Goal: Task Accomplishment & Management: Use online tool/utility

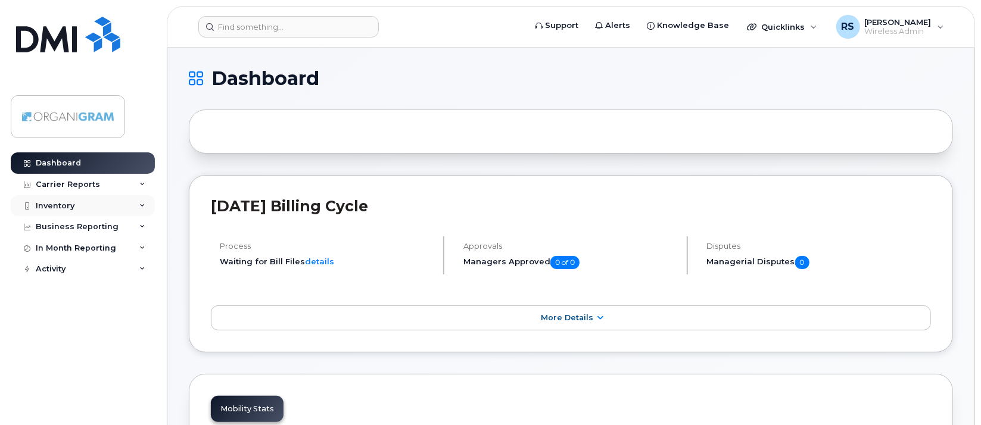
click at [71, 203] on div "Inventory" at bounding box center [55, 206] width 39 height 10
click at [92, 180] on div "Carrier Reports" at bounding box center [68, 185] width 64 height 10
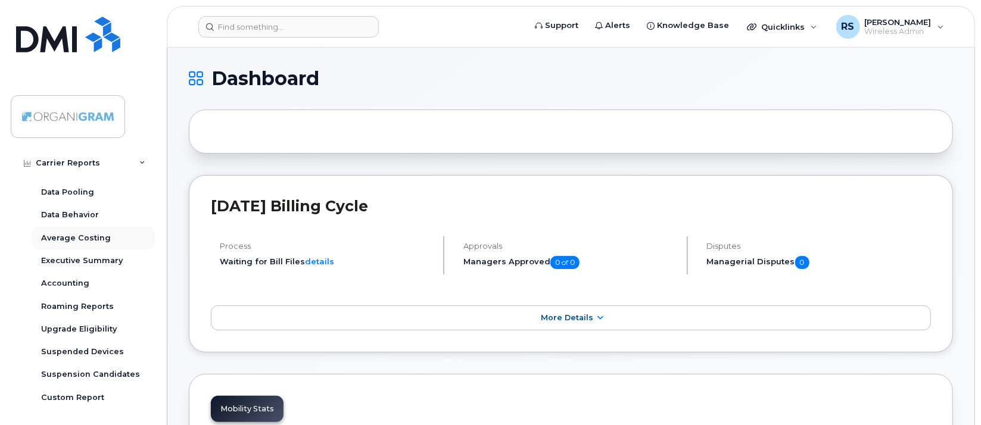
scroll to position [119, 0]
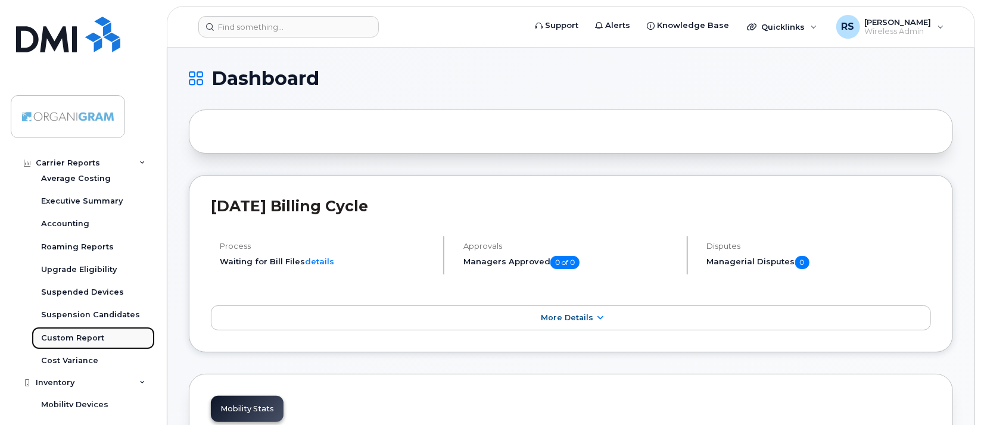
click at [93, 335] on div "Custom Report" at bounding box center [72, 338] width 63 height 11
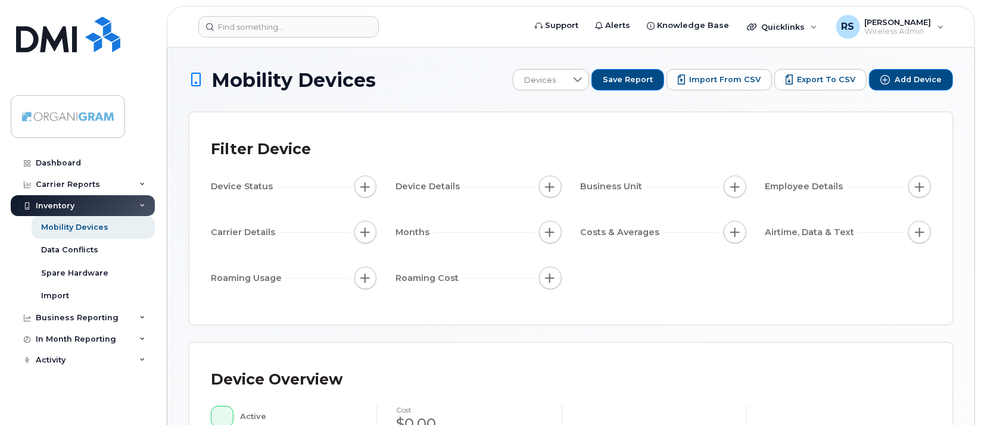
click at [361, 186] on span "button" at bounding box center [365, 187] width 10 height 10
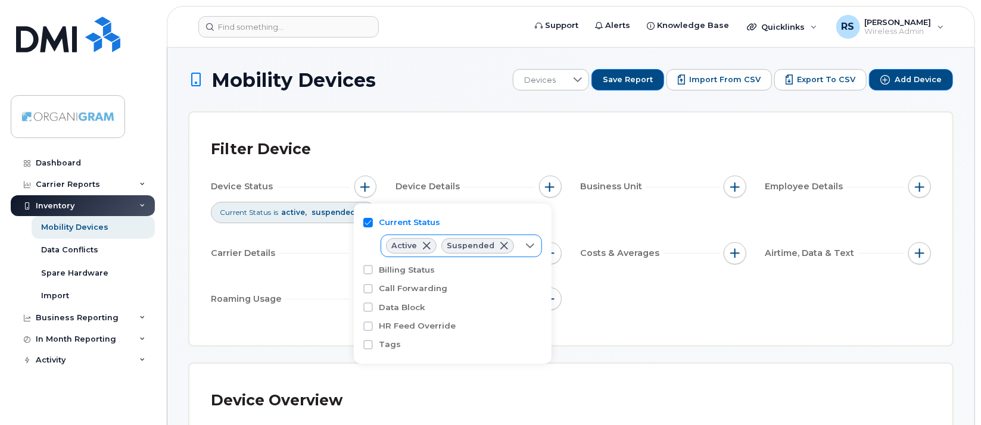
click at [526, 246] on icon at bounding box center [530, 246] width 8 height 5
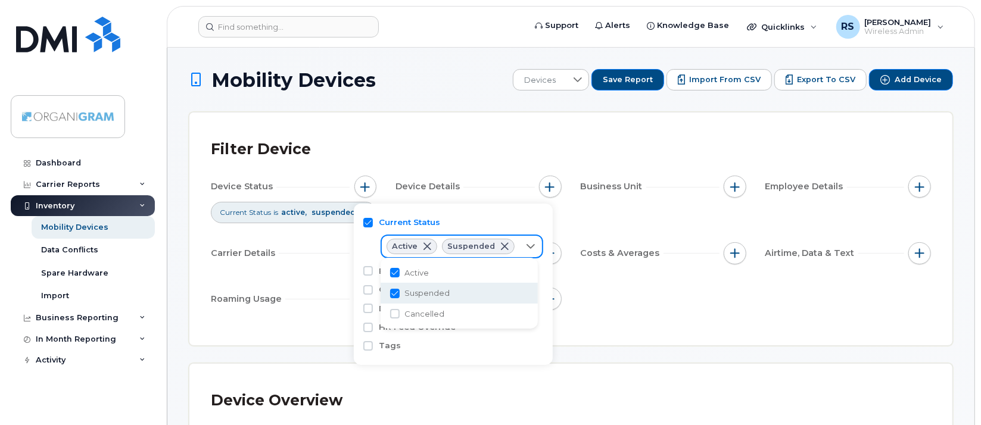
scroll to position [6, 48]
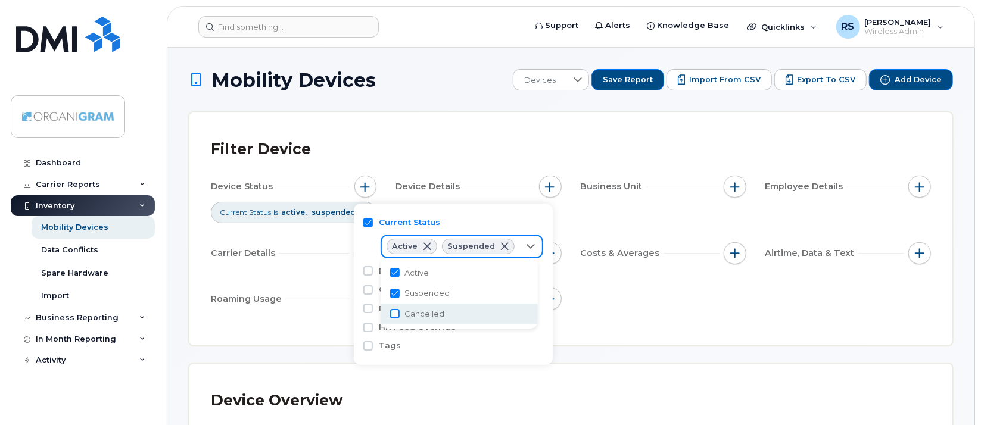
click at [398, 312] on input "Cancelled" at bounding box center [395, 314] width 10 height 10
checkbox input "true"
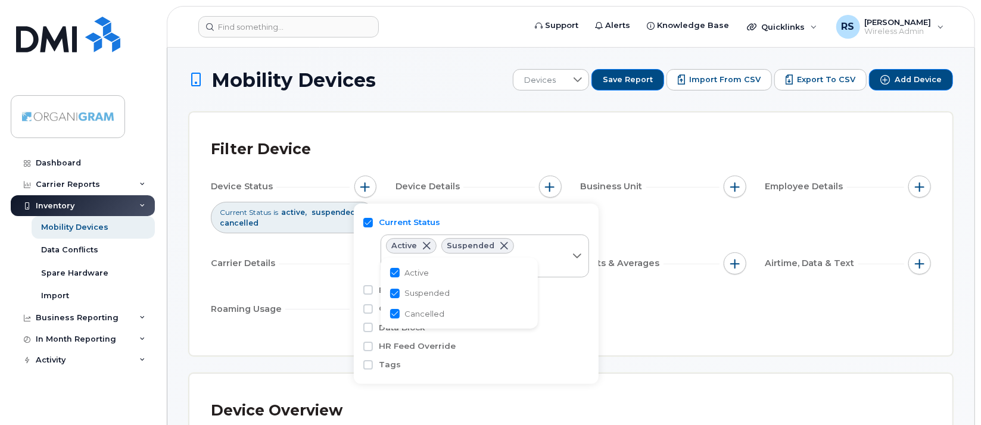
click at [508, 133] on div "Filter Device Device Status Current Status is active suspended cancelled Device…" at bounding box center [570, 234] width 763 height 243
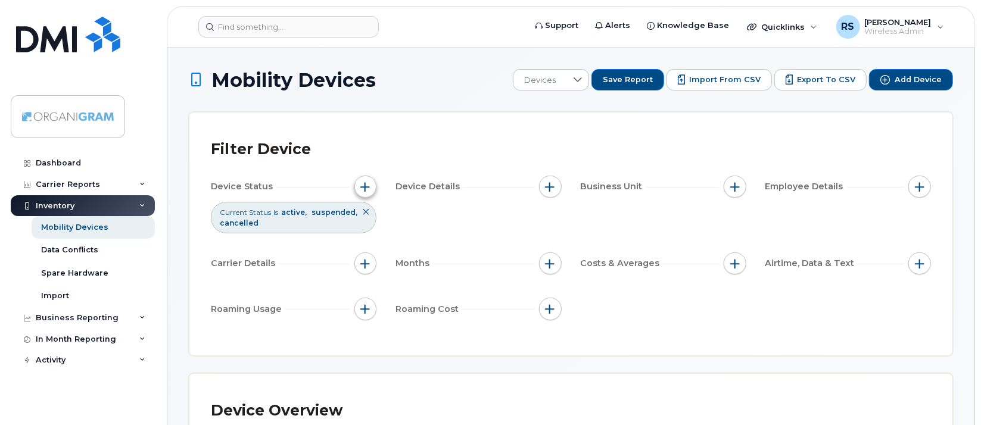
click at [363, 183] on span "button" at bounding box center [365, 187] width 10 height 10
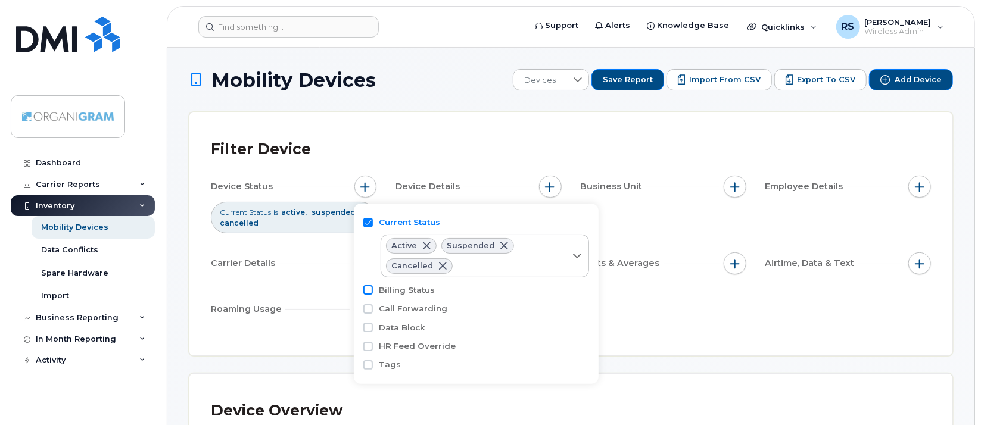
click at [370, 290] on input "Billing Status" at bounding box center [368, 290] width 10 height 10
checkbox input "true"
click at [369, 332] on input "Call Forwarding" at bounding box center [368, 337] width 10 height 10
checkbox input "true"
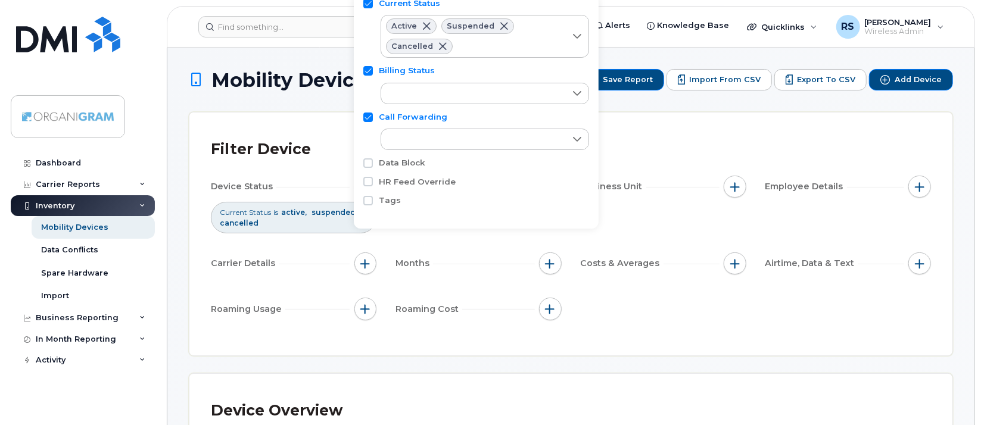
scroll to position [12, 0]
click at [660, 139] on div "Filter Device" at bounding box center [571, 149] width 720 height 31
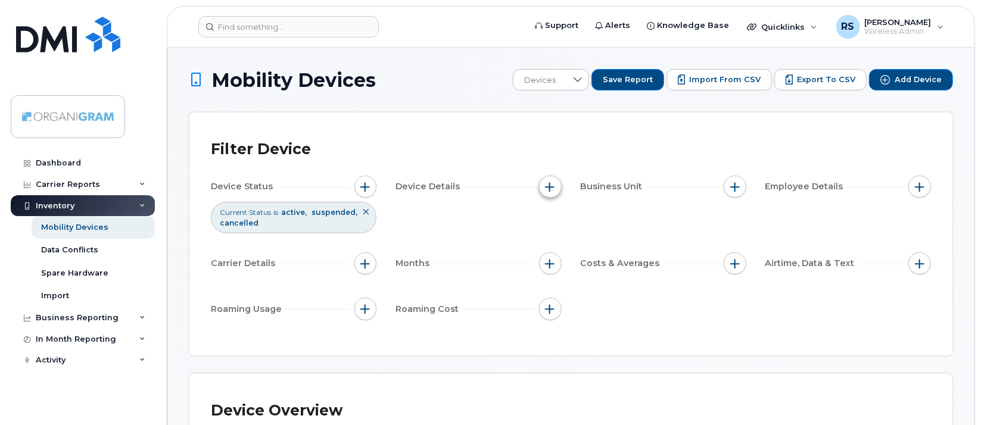
click at [548, 188] on span "button" at bounding box center [550, 187] width 10 height 10
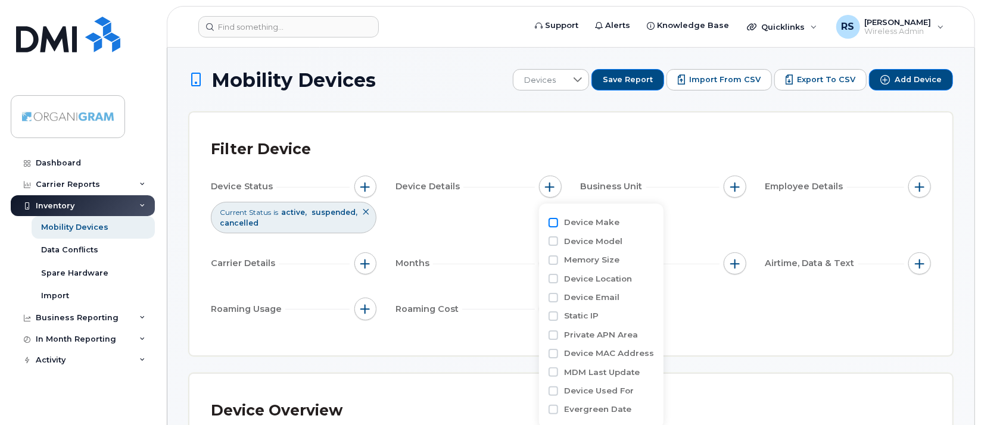
click at [553, 223] on input "Device Make" at bounding box center [553, 223] width 10 height 10
checkbox input "true"
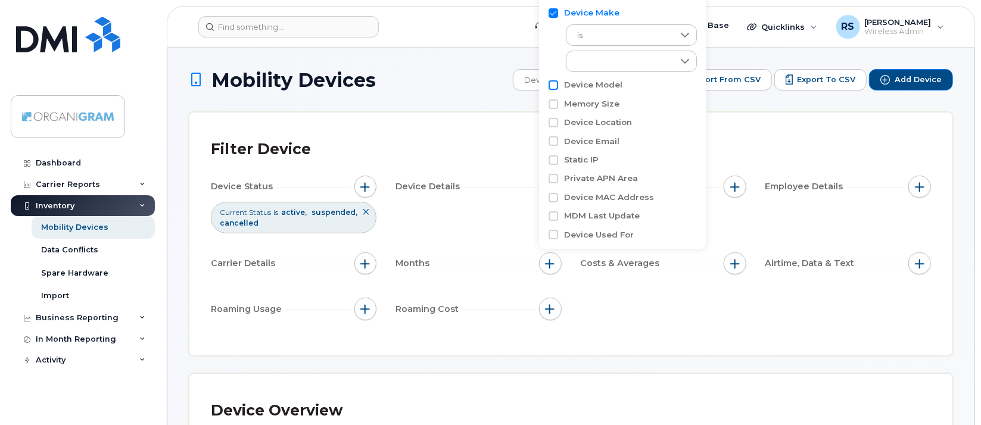
click at [556, 86] on input "Device Model" at bounding box center [553, 85] width 10 height 10
checkbox input "true"
click at [554, 174] on input "Device Location" at bounding box center [553, 176] width 10 height 10
checkbox input "true"
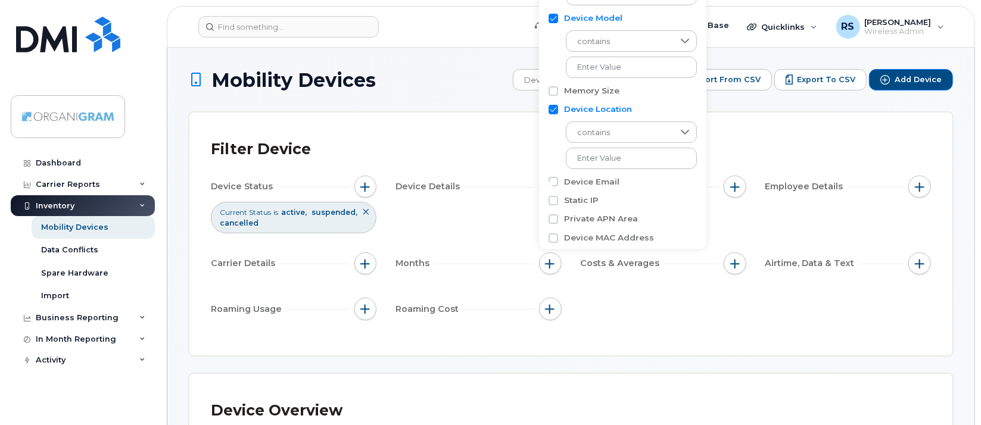
scroll to position [119, 0]
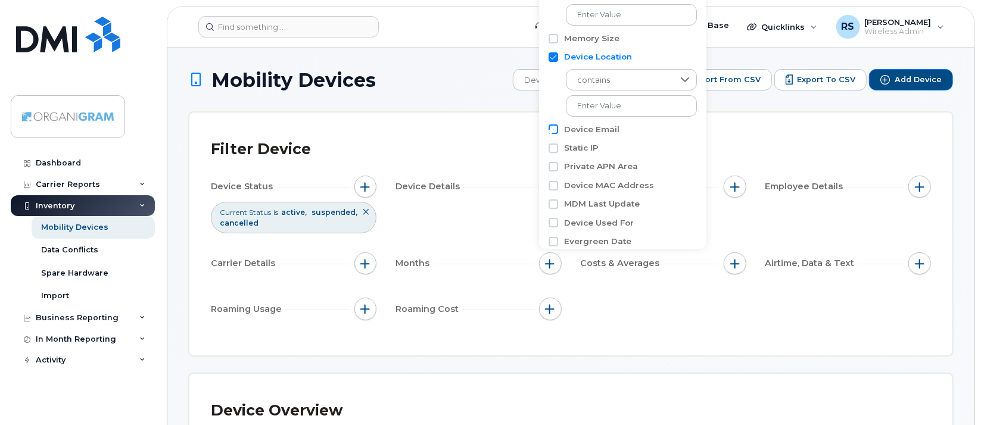
click at [555, 129] on input "Device Email" at bounding box center [553, 129] width 10 height 10
checkbox input "true"
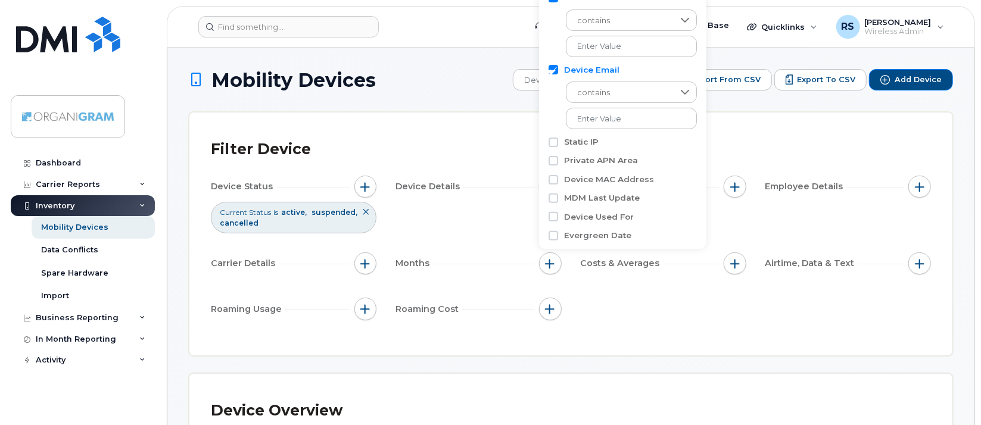
scroll to position [183, 0]
click at [554, 173] on input "Device MAC Address" at bounding box center [553, 175] width 10 height 10
checkbox input "true"
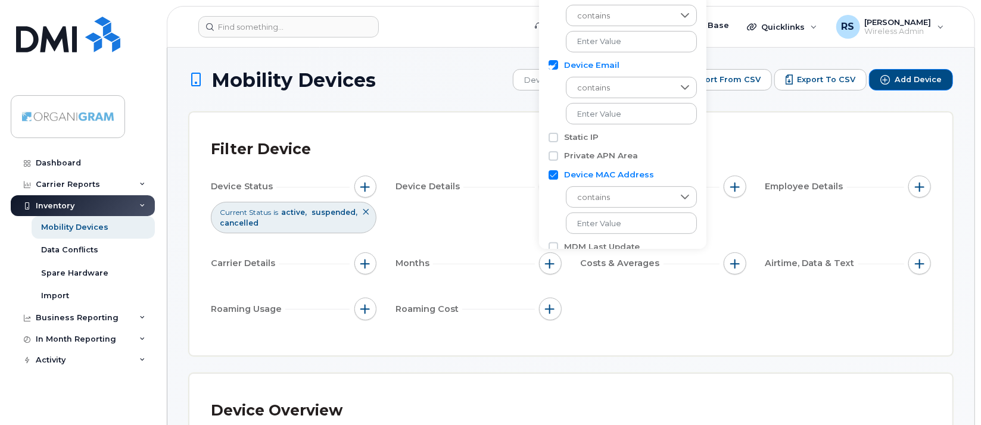
scroll to position [237, 0]
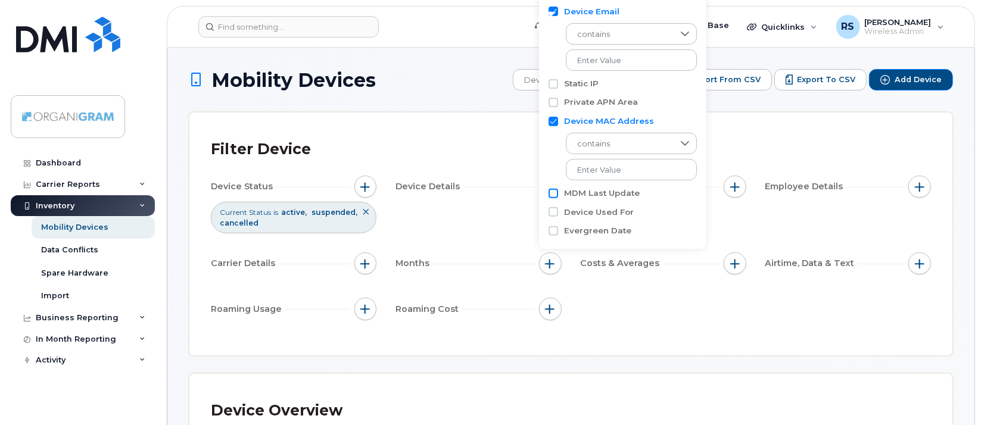
click at [554, 193] on input "MDM Last Update" at bounding box center [553, 194] width 10 height 10
checkbox input "true"
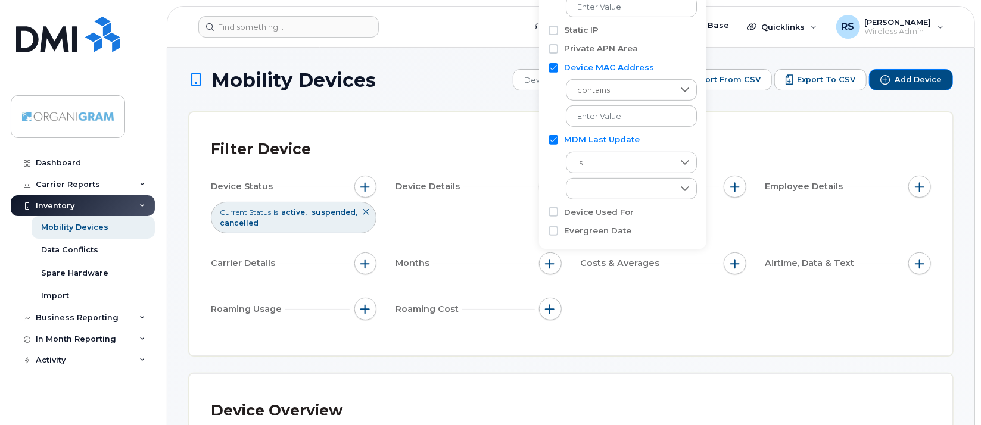
click at [744, 143] on div "Filter Device" at bounding box center [571, 149] width 720 height 31
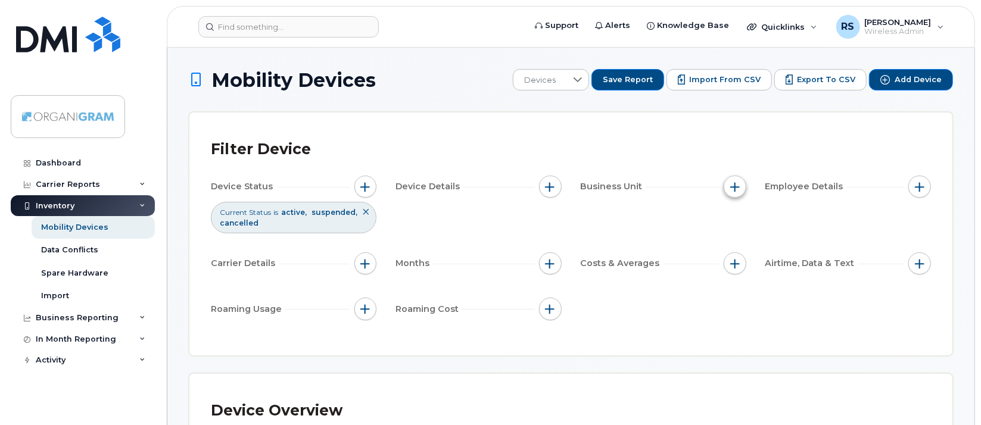
click at [731, 182] on span "button" at bounding box center [735, 187] width 10 height 10
click at [815, 158] on div "Filter Device" at bounding box center [571, 149] width 720 height 31
click at [916, 188] on span "button" at bounding box center [920, 187] width 10 height 10
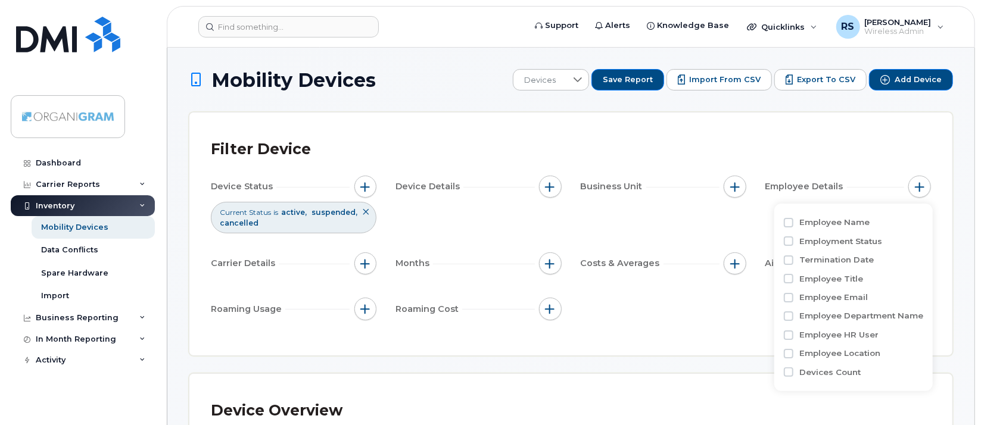
click at [795, 223] on div "Employee Name" at bounding box center [853, 222] width 139 height 11
click at [791, 223] on input "Employee Name" at bounding box center [789, 223] width 10 height 10
checkbox input "true"
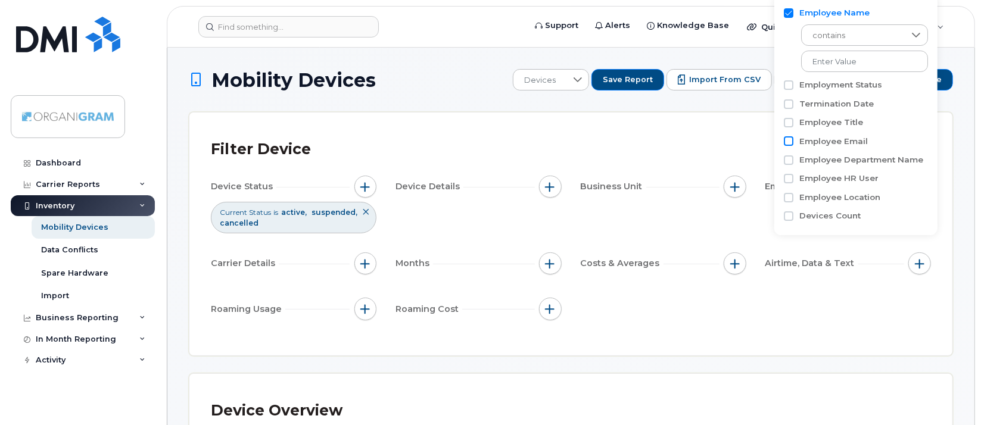
click at [789, 142] on input "Employee Email" at bounding box center [789, 141] width 10 height 10
checkbox input "true"
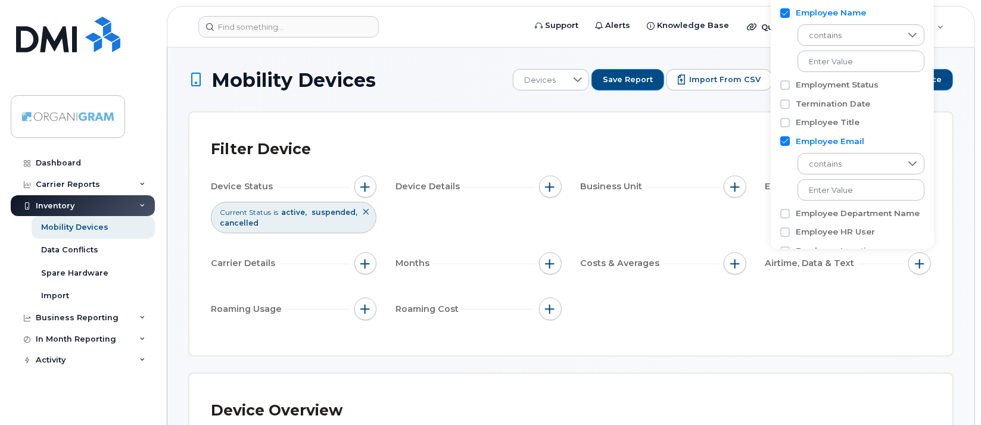
scroll to position [39, 0]
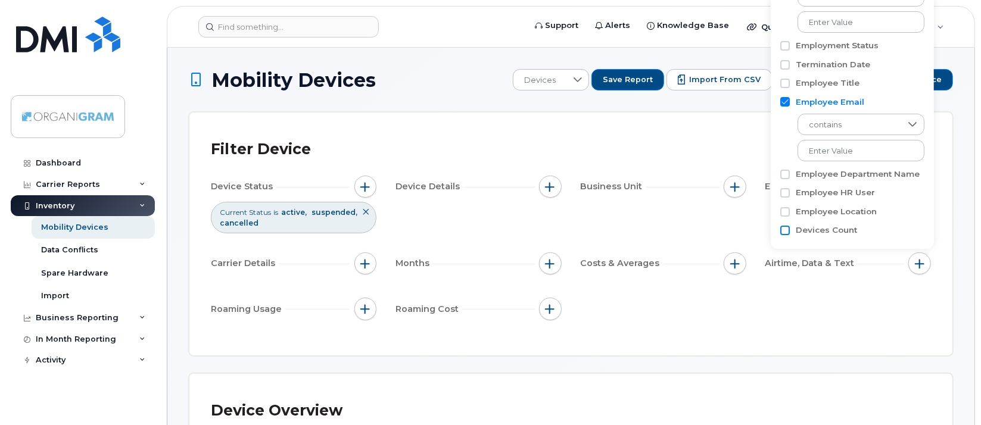
click at [788, 229] on input "Devices Count" at bounding box center [785, 231] width 10 height 10
checkbox input "true"
click at [786, 214] on input "Employee Location" at bounding box center [785, 212] width 10 height 10
checkbox input "true"
click at [707, 155] on div "Filter Device" at bounding box center [571, 149] width 720 height 31
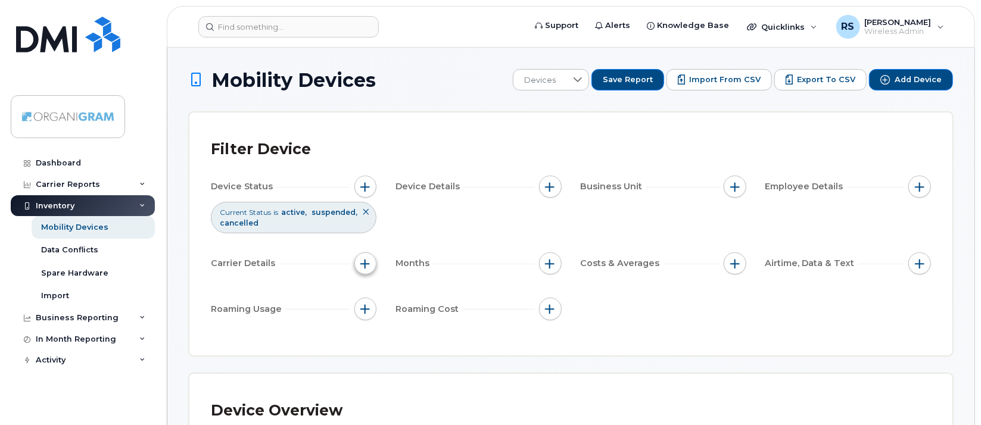
click at [366, 263] on span "button" at bounding box center [365, 264] width 10 height 10
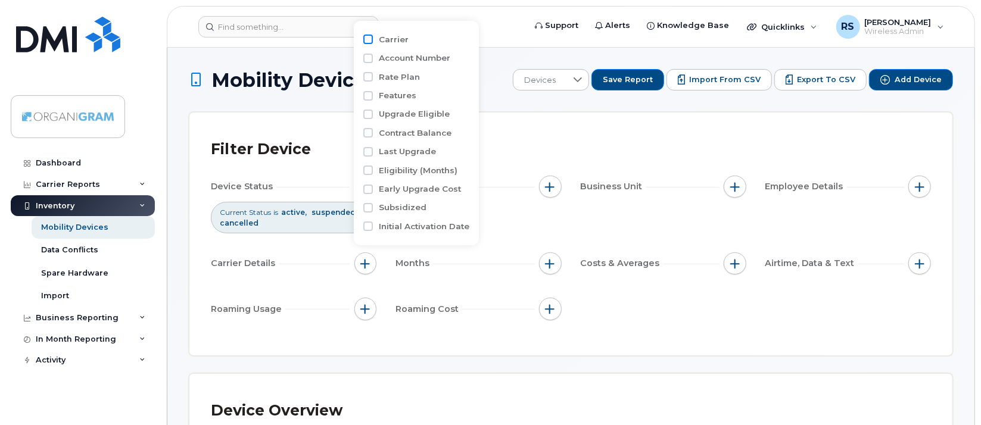
click at [368, 40] on input "Carrier" at bounding box center [368, 40] width 10 height 10
checkbox input "true"
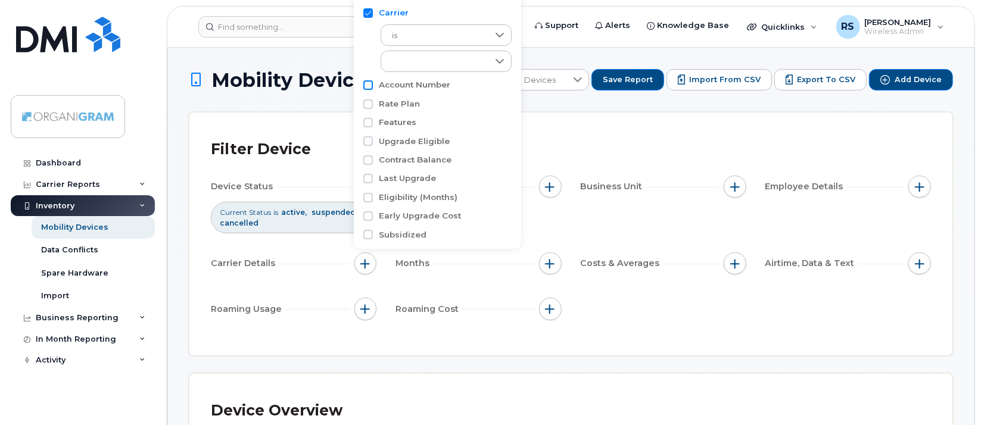
click at [370, 83] on input "Account Number" at bounding box center [368, 85] width 10 height 10
checkbox input "true"
click at [367, 156] on input "Rate Plan" at bounding box center [368, 158] width 10 height 10
checkbox input "true"
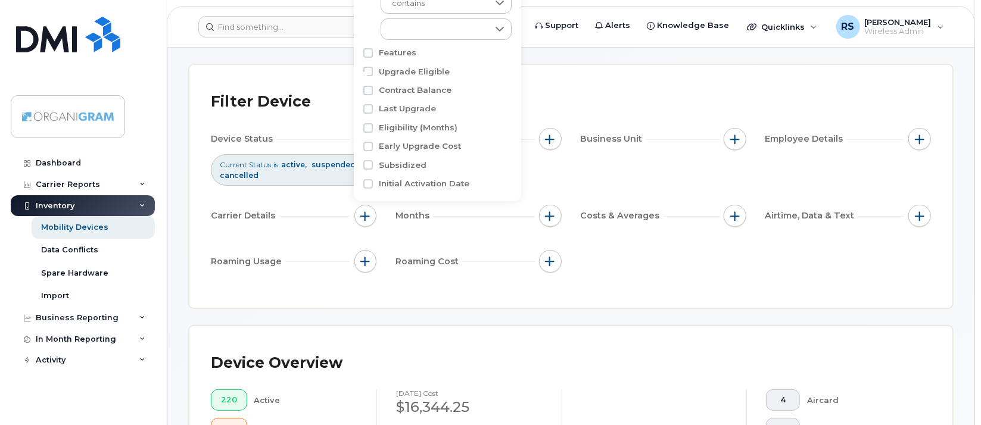
scroll to position [0, 0]
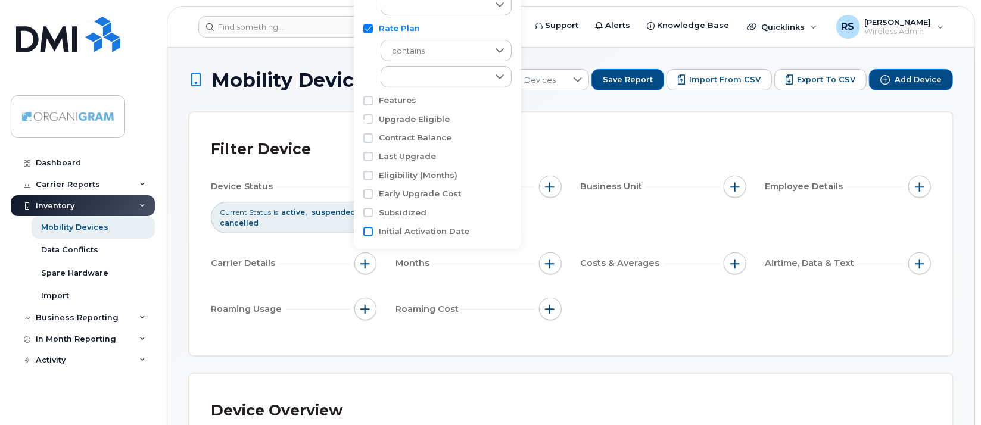
click at [369, 229] on input "Initial Activation Date" at bounding box center [368, 232] width 10 height 10
checkbox input "true"
click at [577, 139] on div "Filter Device" at bounding box center [571, 149] width 720 height 31
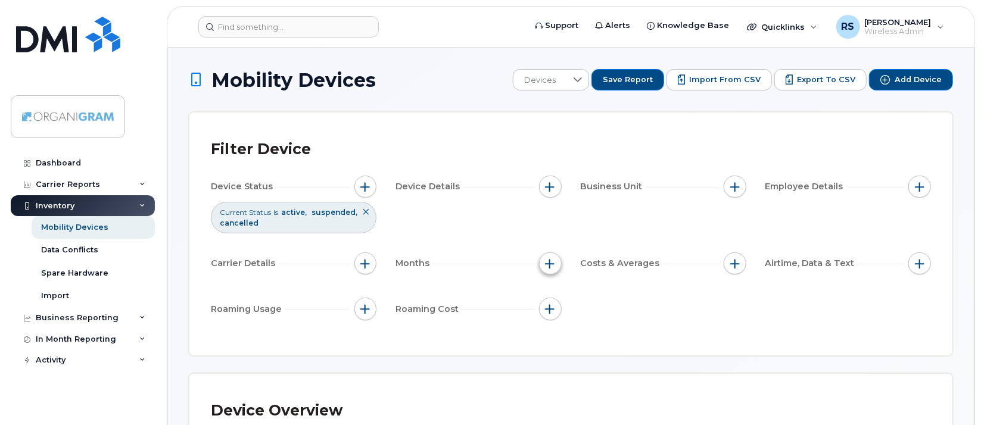
click at [547, 261] on span "button" at bounding box center [550, 264] width 10 height 10
click at [553, 297] on input "Billing Cycle" at bounding box center [553, 299] width 10 height 10
checkbox input "true"
click at [643, 234] on div "Device Status Current Status is active suspended cancelled Device Details Busin…" at bounding box center [571, 250] width 720 height 149
click at [734, 263] on span "button" at bounding box center [735, 264] width 10 height 10
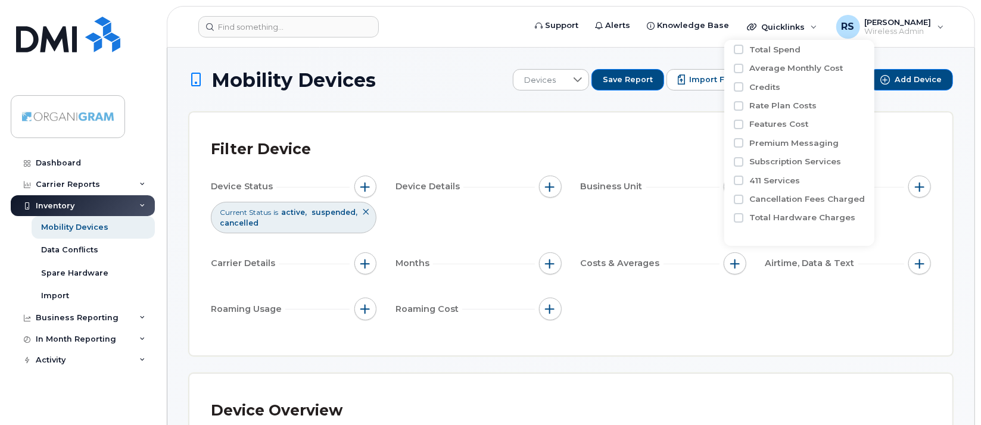
scroll to position [12, 0]
click at [806, 297] on div "Device Status Current Status is active suspended cancelled Device Details Busin…" at bounding box center [571, 250] width 720 height 149
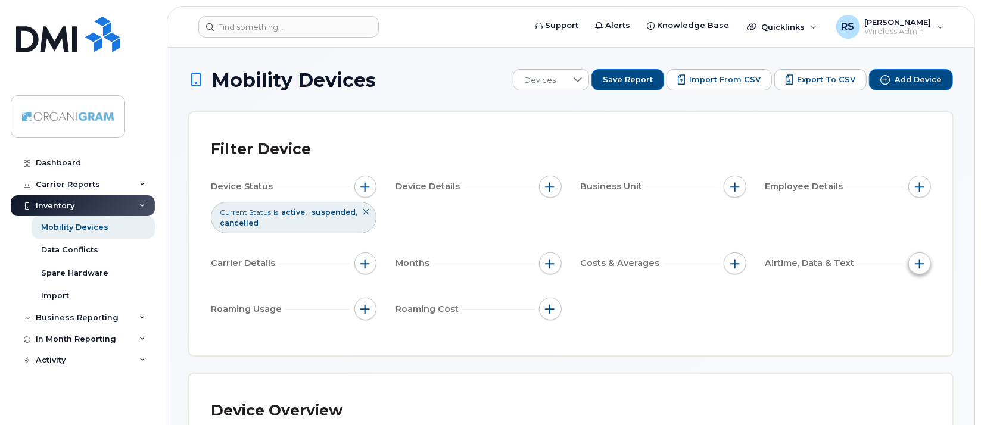
click at [923, 261] on span "button" at bounding box center [920, 264] width 10 height 10
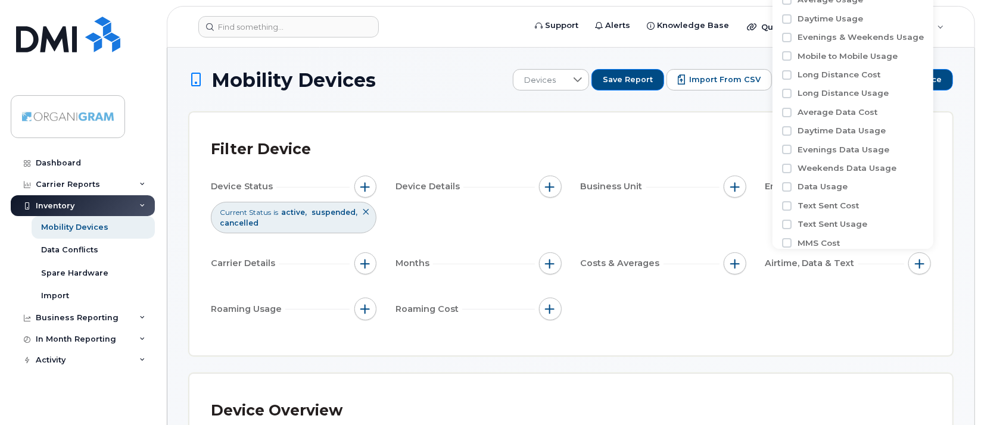
scroll to position [0, 0]
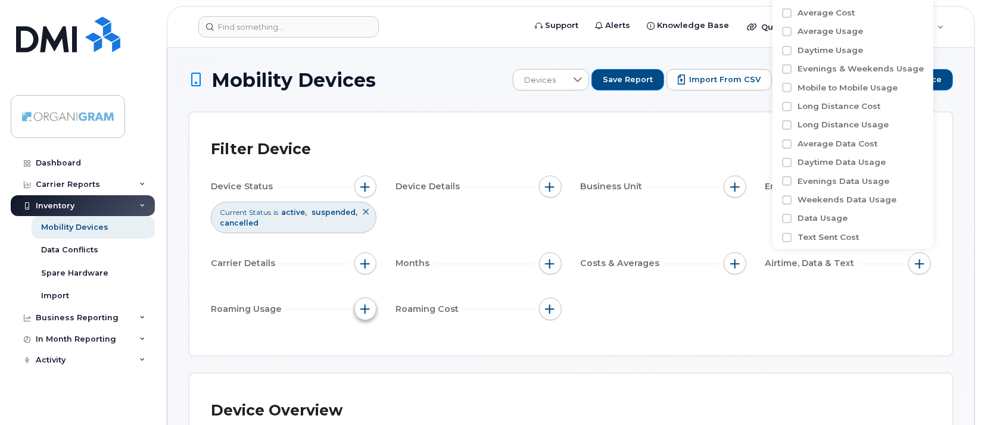
click at [364, 311] on span "button" at bounding box center [365, 309] width 10 height 10
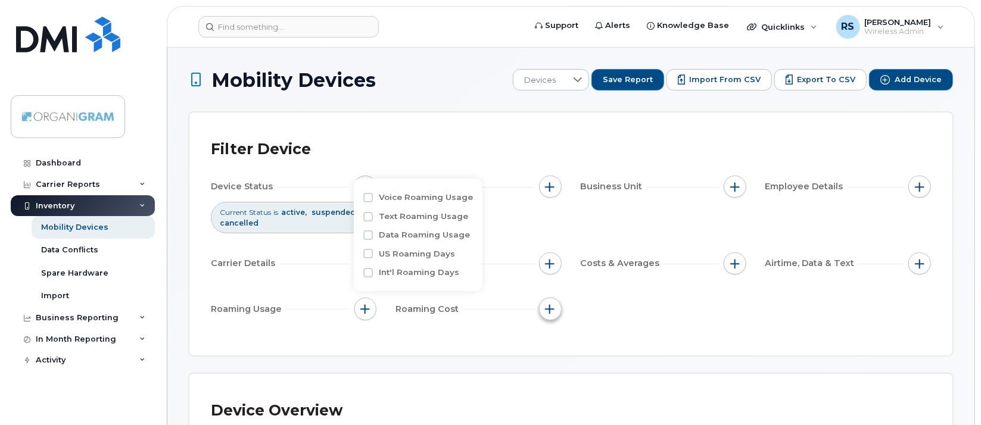
click at [551, 308] on span "button" at bounding box center [550, 309] width 10 height 10
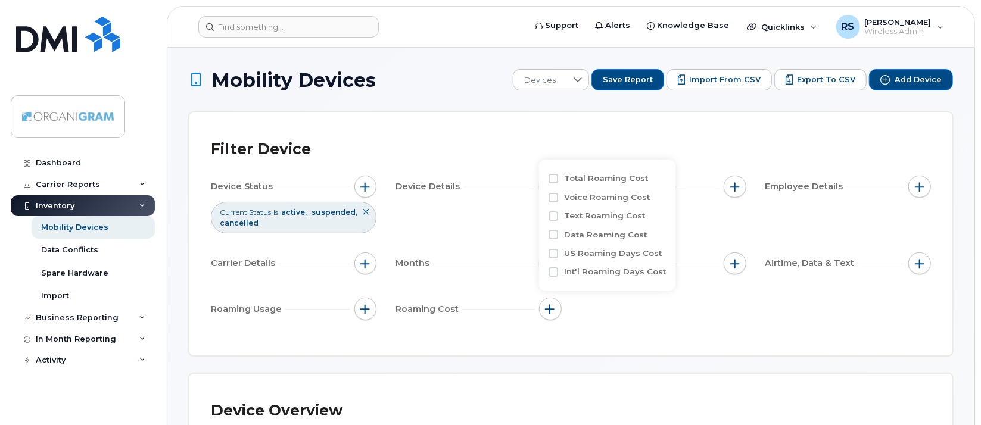
click at [572, 400] on div "Device Overview" at bounding box center [571, 410] width 720 height 31
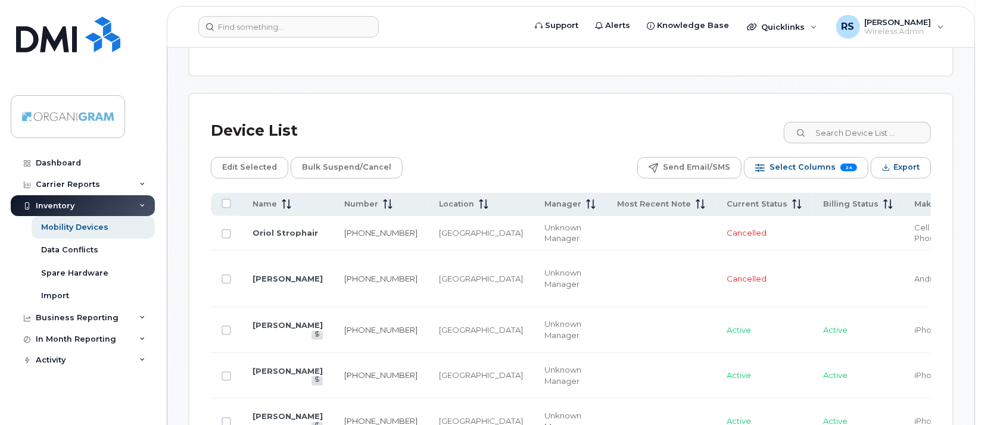
scroll to position [595, 0]
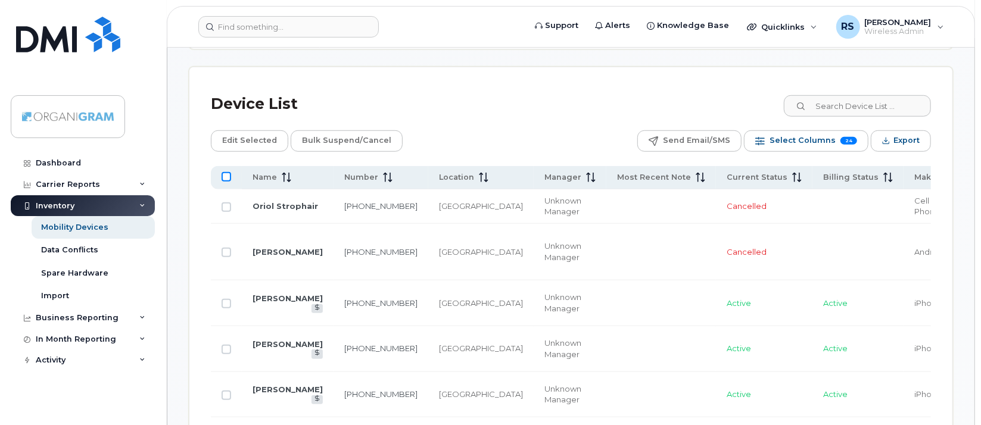
click at [227, 176] on input "All items unselected" at bounding box center [226, 177] width 10 height 10
checkbox input "true"
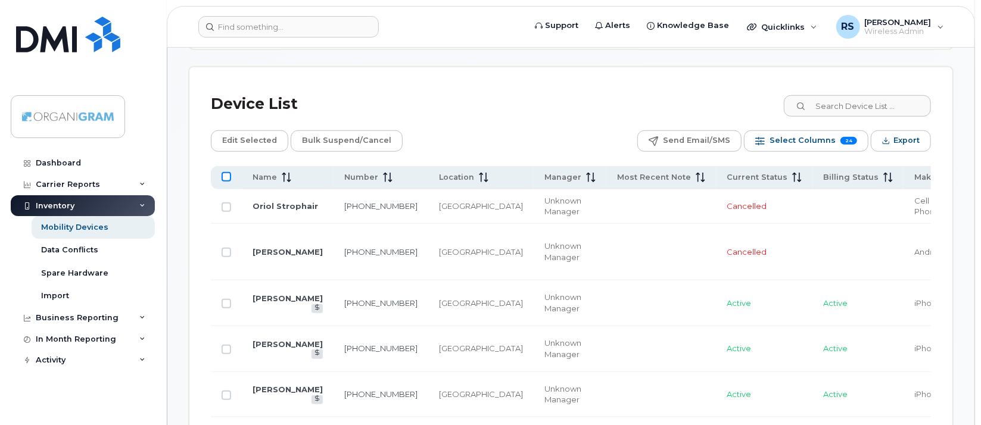
checkbox input "true"
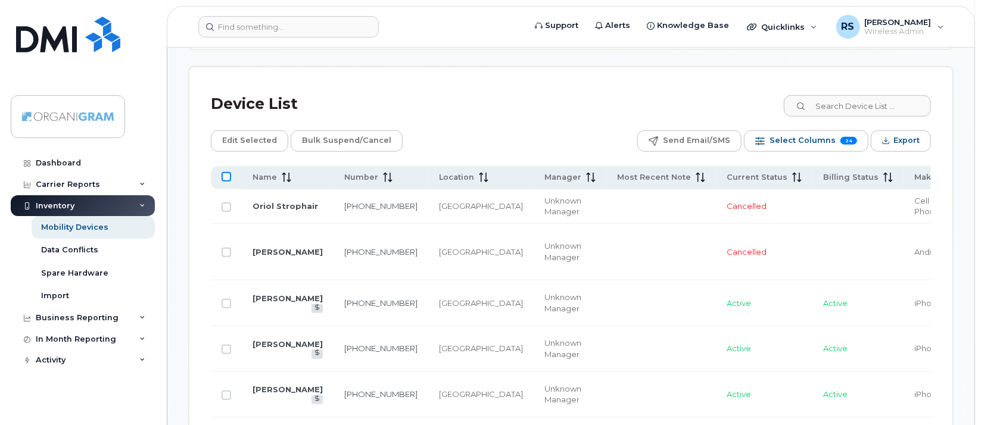
checkbox input "true"
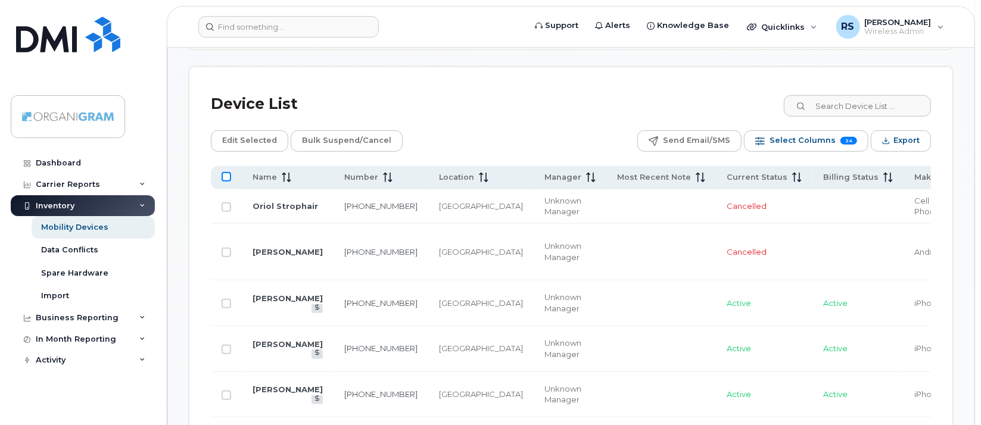
checkbox input "true"
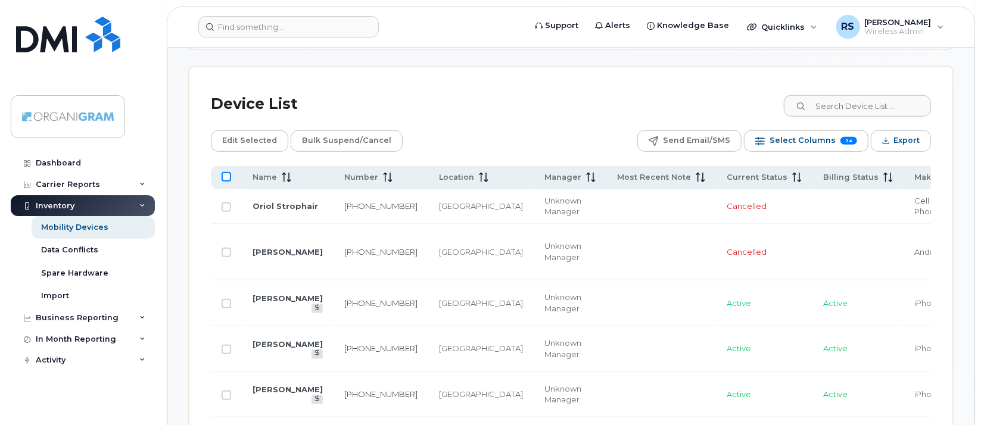
checkbox input "true"
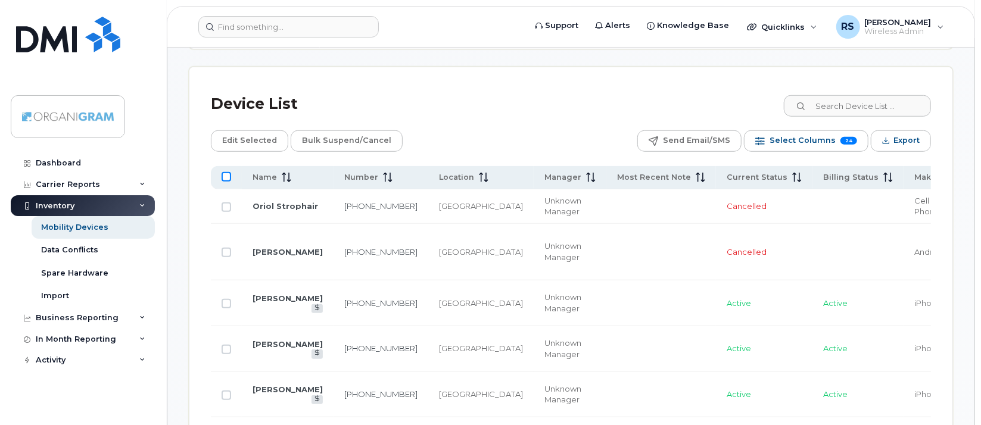
checkbox input "true"
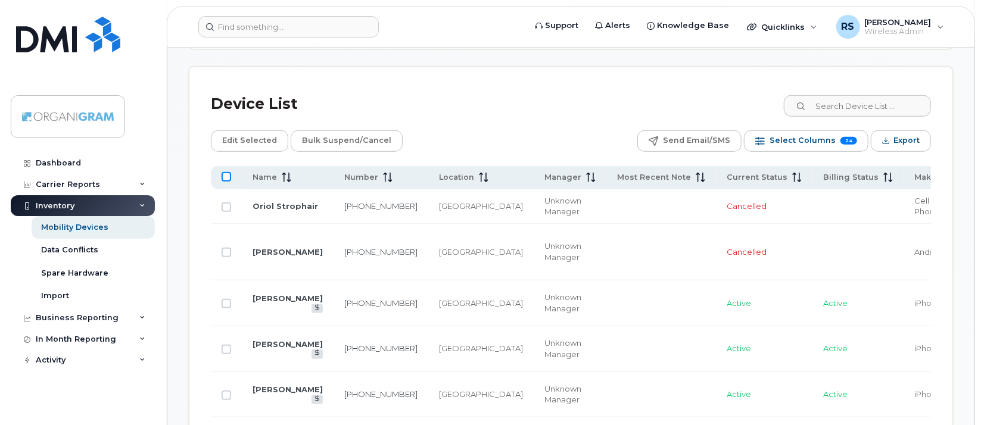
checkbox input "true"
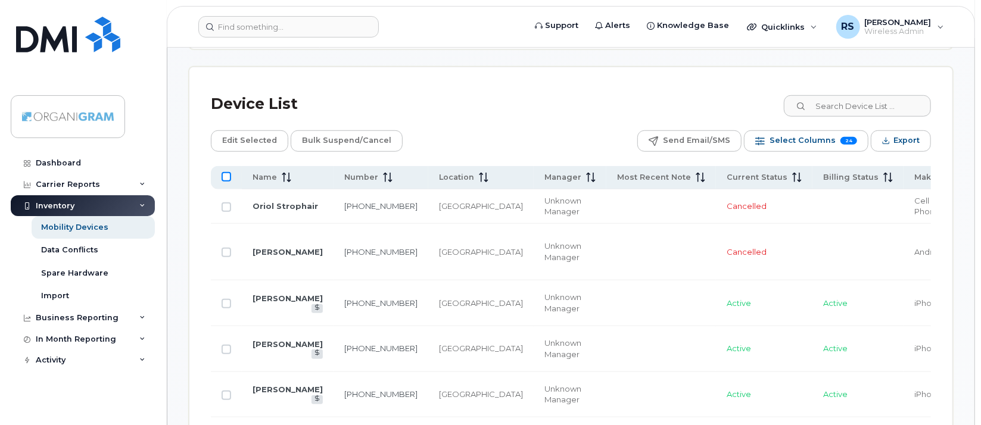
checkbox input "true"
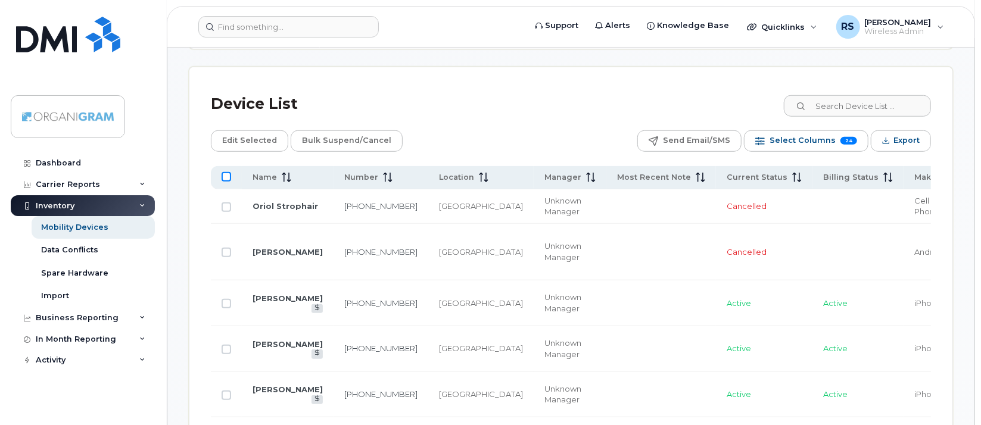
checkbox input "true"
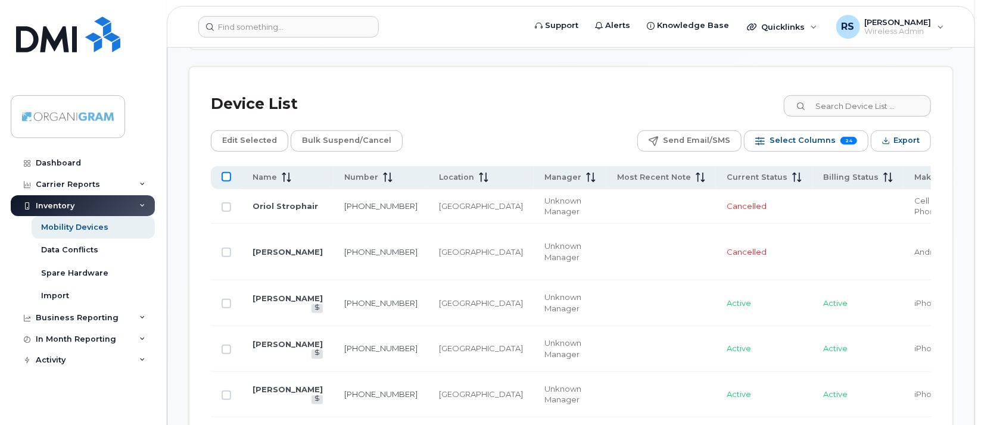
checkbox input "true"
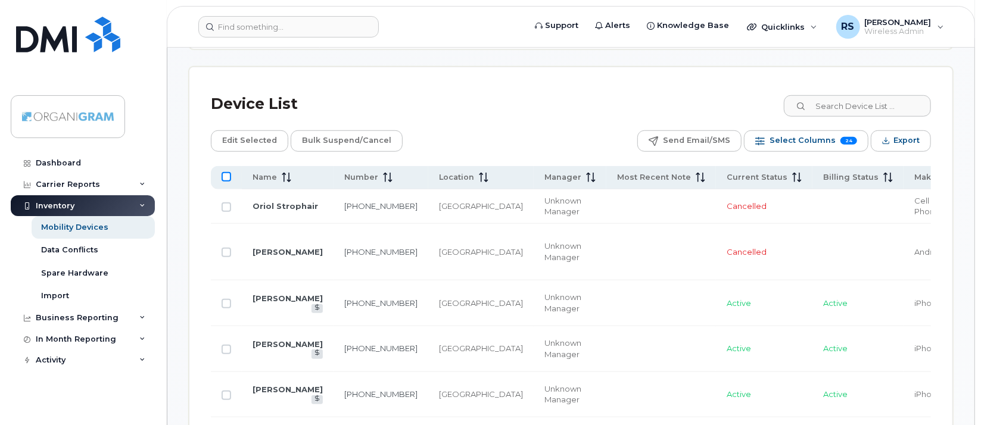
checkbox input "true"
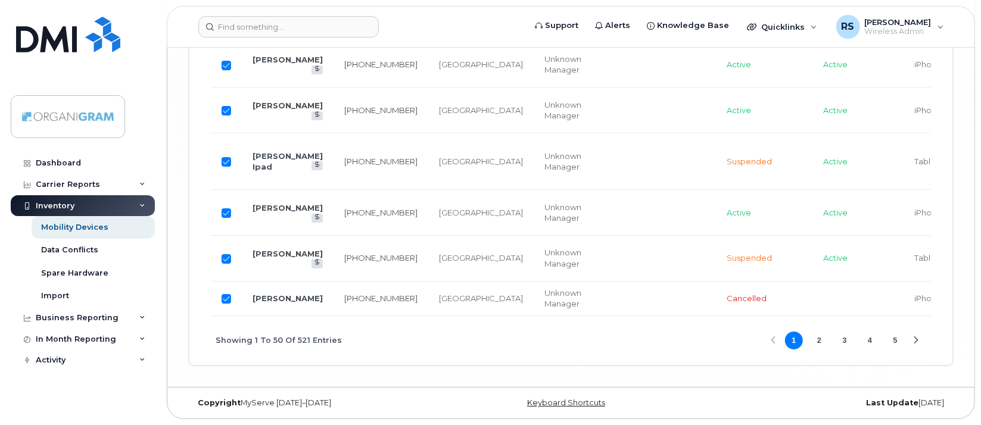
scroll to position [2776, 0]
click at [820, 341] on button "2" at bounding box center [819, 341] width 18 height 18
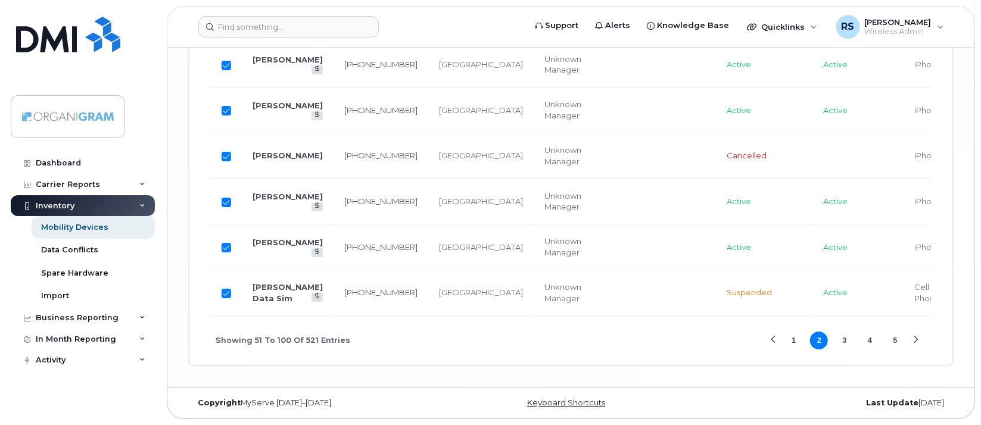
scroll to position [2633, 0]
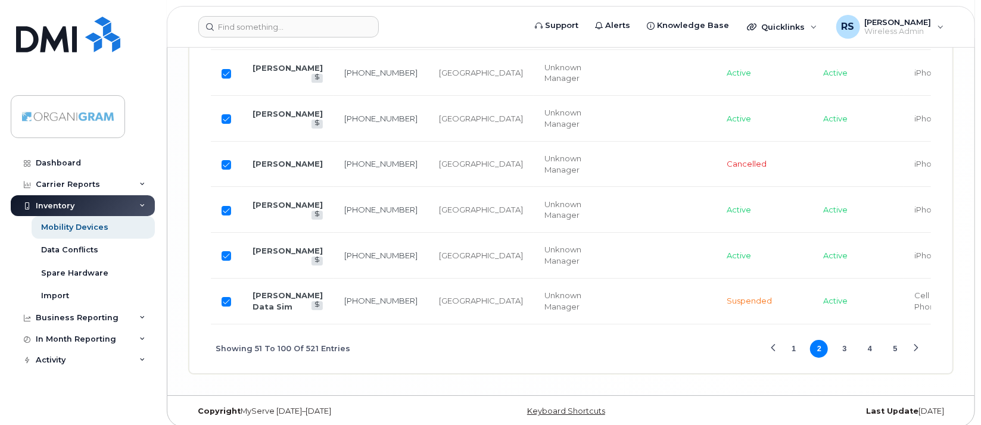
click at [894, 341] on button "5" at bounding box center [895, 349] width 18 height 18
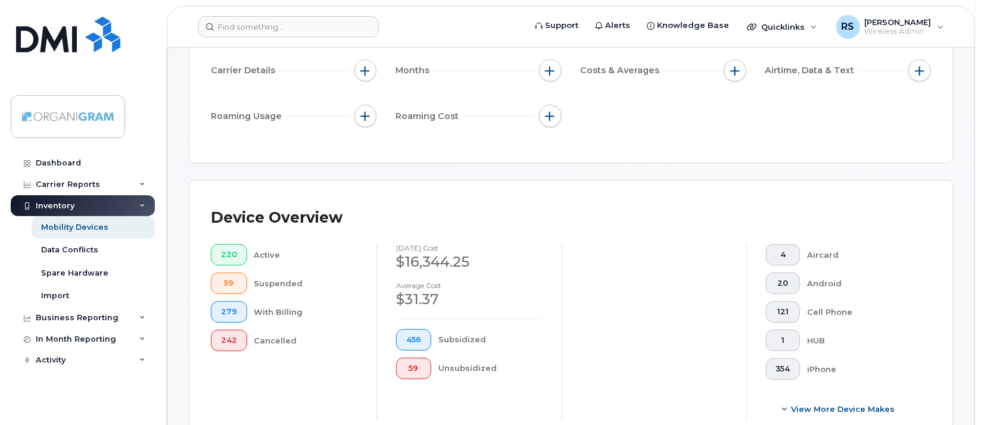
scroll to position [0, 0]
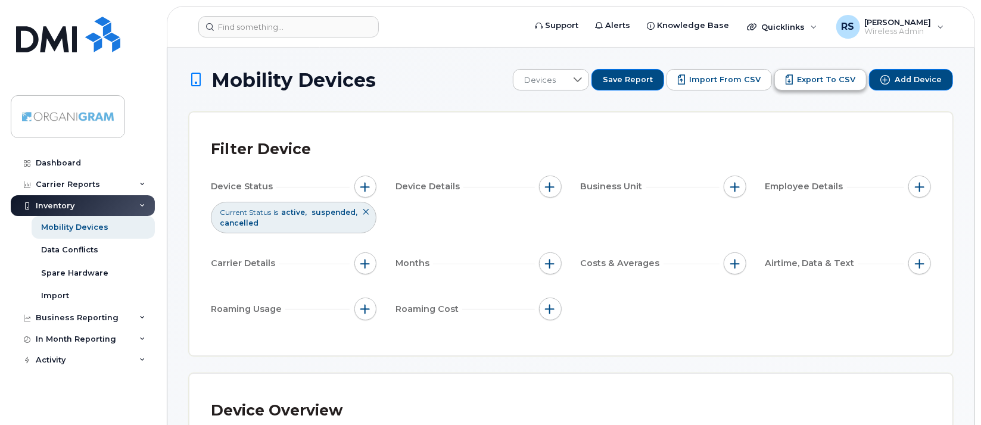
click at [821, 79] on span "Export to CSV" at bounding box center [826, 79] width 58 height 11
